Goal: Information Seeking & Learning: Compare options

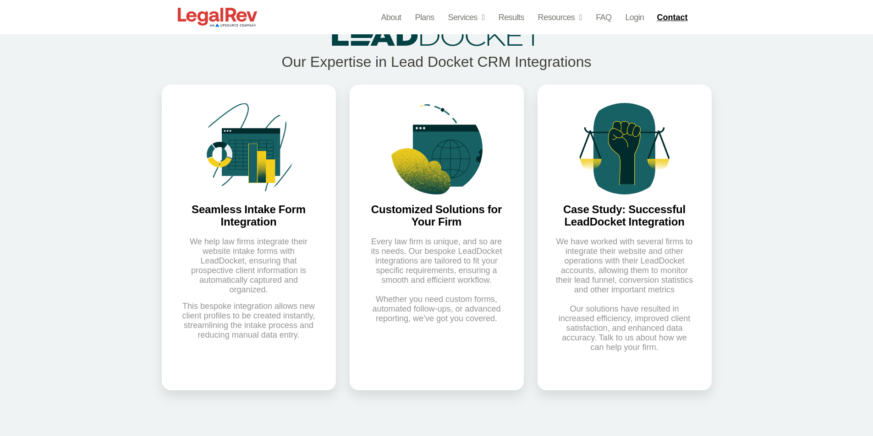
scroll to position [458, 0]
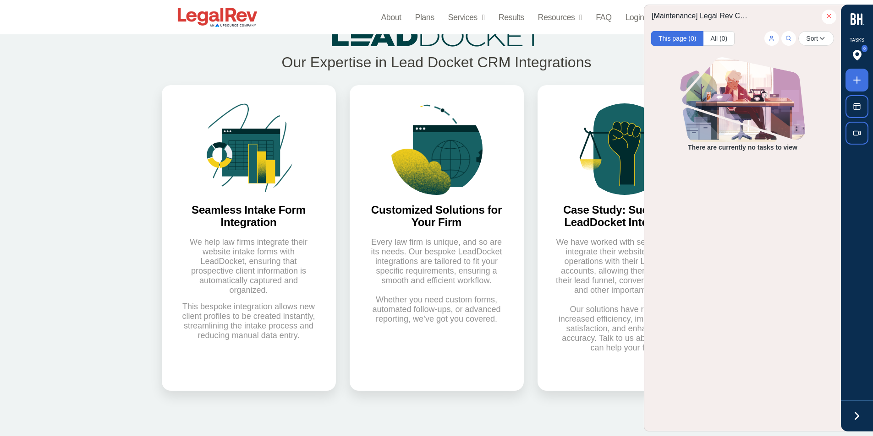
click at [851, 419] on icon at bounding box center [857, 416] width 14 height 14
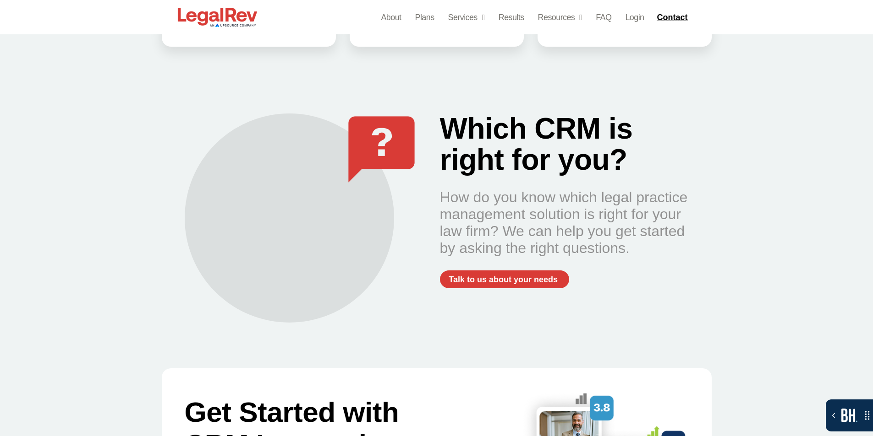
scroll to position [779, 0]
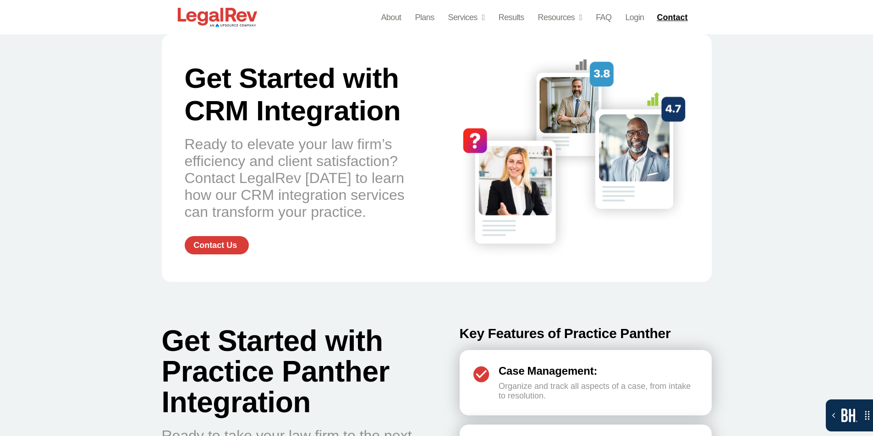
scroll to position [1374, 0]
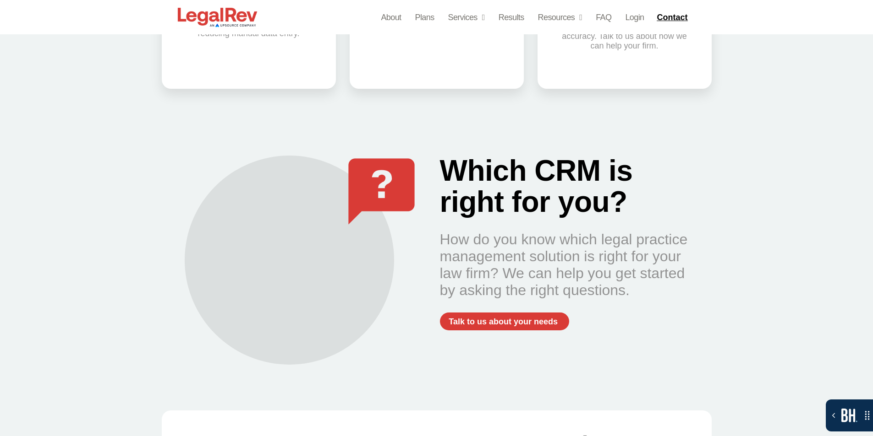
scroll to position [824, 0]
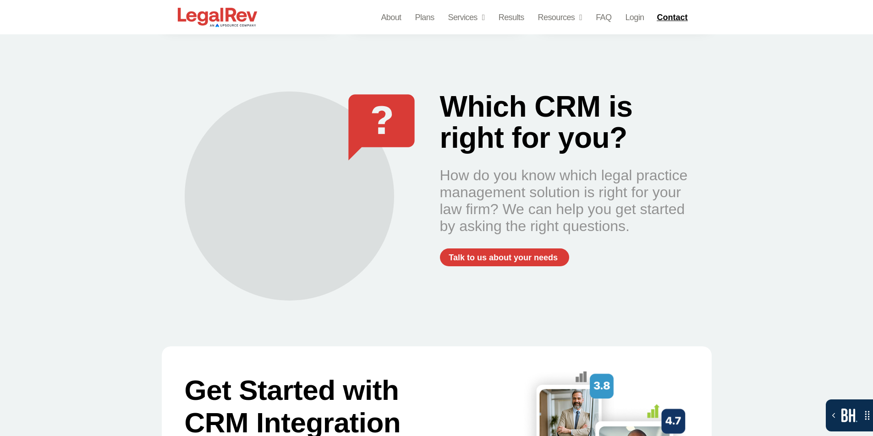
click at [558, 230] on div "How do you know which legal practice management solution is right for your law …" at bounding box center [564, 201] width 249 height 68
click at [657, 235] on div "How do you know which legal practice management solution is right for your law …" at bounding box center [564, 201] width 249 height 68
click at [177, 129] on div "Which CRM is right for you? How do you know which legal practice management sol…" at bounding box center [437, 196] width 550 height 255
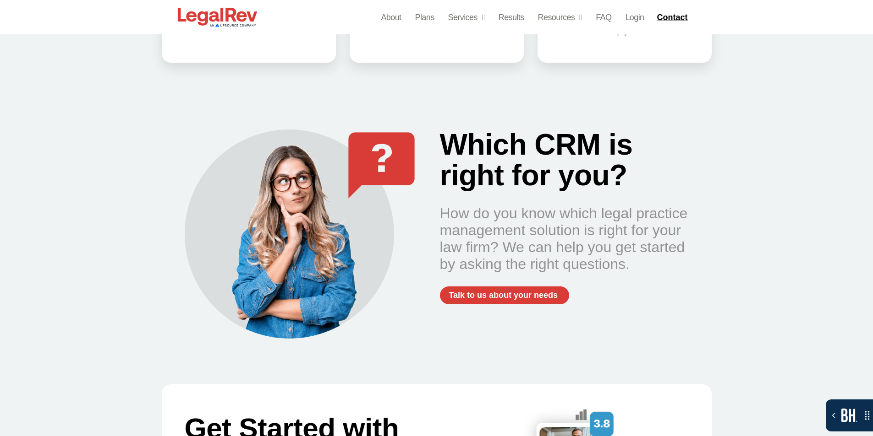
scroll to position [870, 0]
